Goal: Find contact information: Find contact information

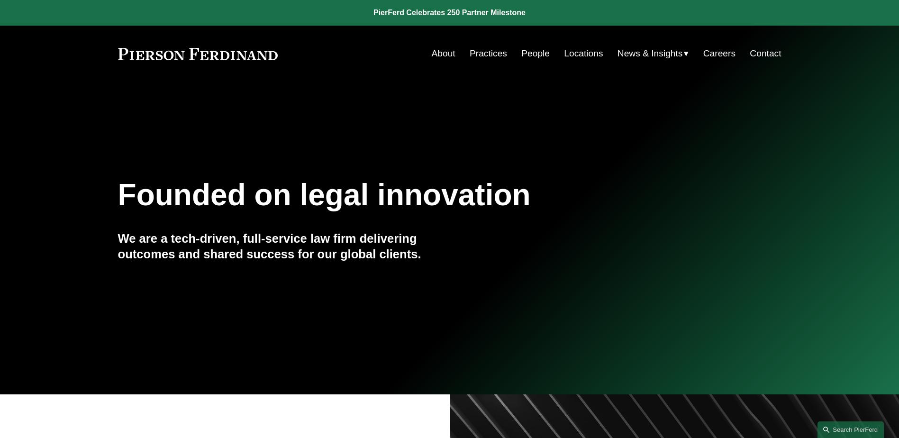
click at [499, 55] on link "Practices" at bounding box center [488, 54] width 37 height 18
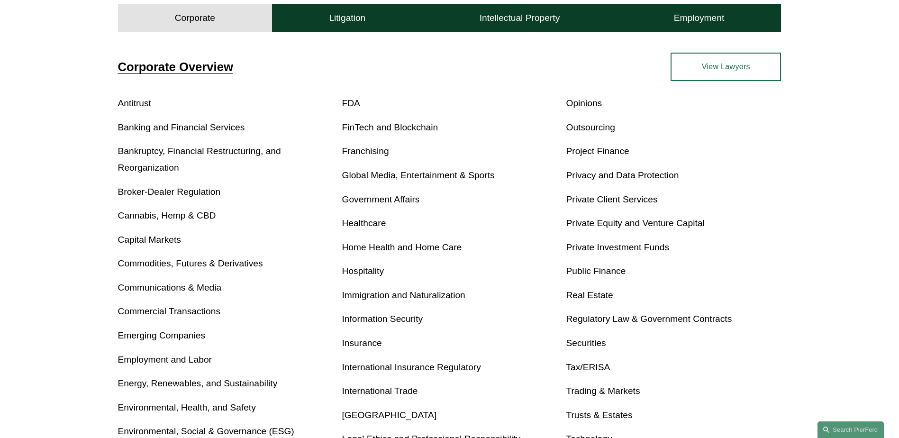
scroll to position [284, 0]
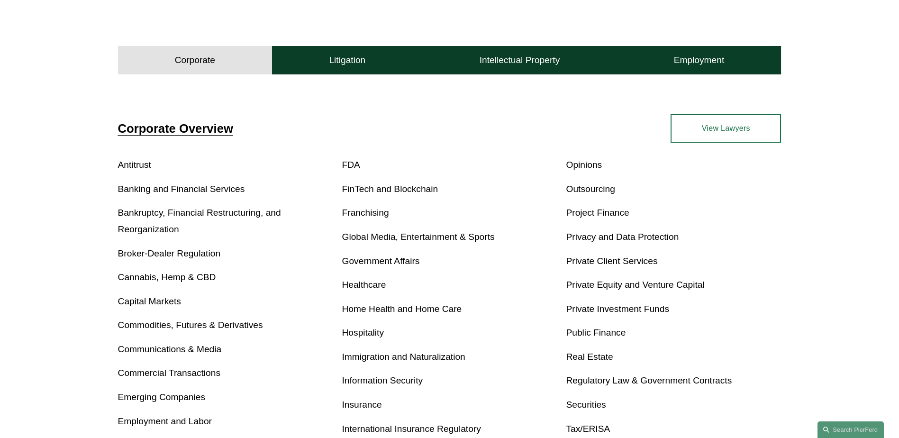
click at [629, 236] on link "Privacy and Data Protection" at bounding box center [622, 237] width 113 height 10
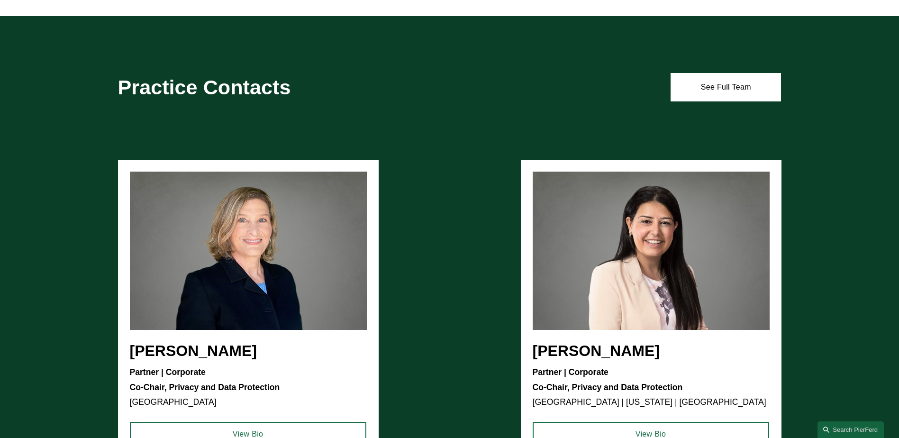
scroll to position [711, 0]
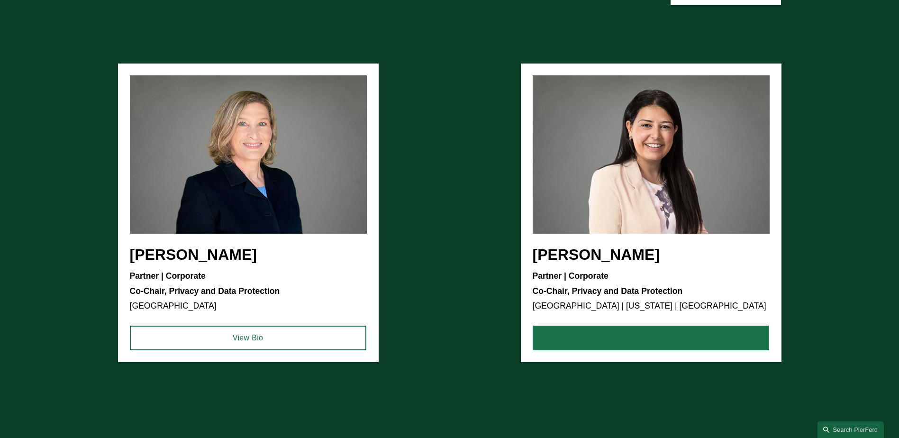
click at [590, 345] on link "View Bio" at bounding box center [651, 338] width 236 height 25
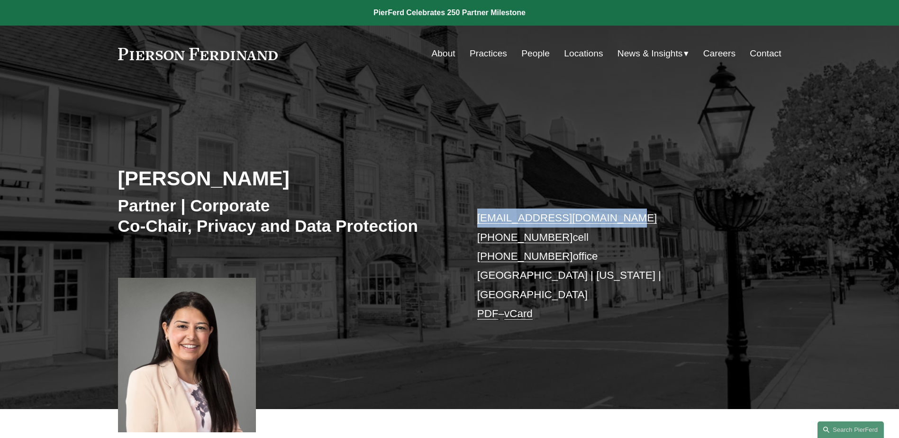
drag, startPoint x: 648, startPoint y: 216, endPoint x: 466, endPoint y: 215, distance: 182.5
click at [466, 215] on div "Maryam Meseha Partner | Corporate Co-Chair, Privacy and Data Protection maryam.…" at bounding box center [449, 259] width 899 height 300
drag, startPoint x: 466, startPoint y: 215, endPoint x: 518, endPoint y: 217, distance: 52.6
copy link "maryam.meseha@pierferd.com"
